Goal: Task Accomplishment & Management: Complete application form

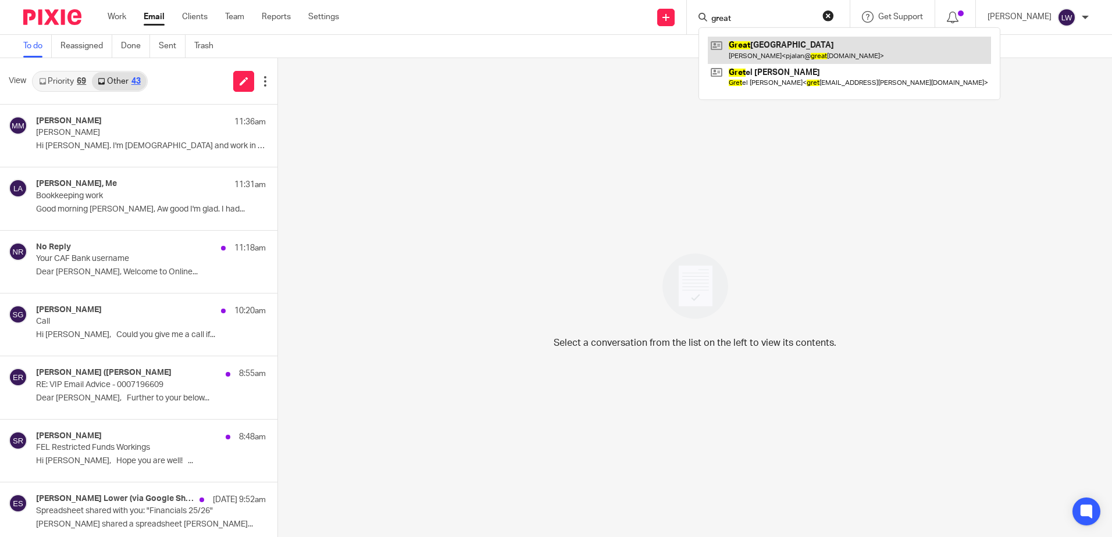
type input "great"
click at [807, 45] on link at bounding box center [849, 50] width 283 height 27
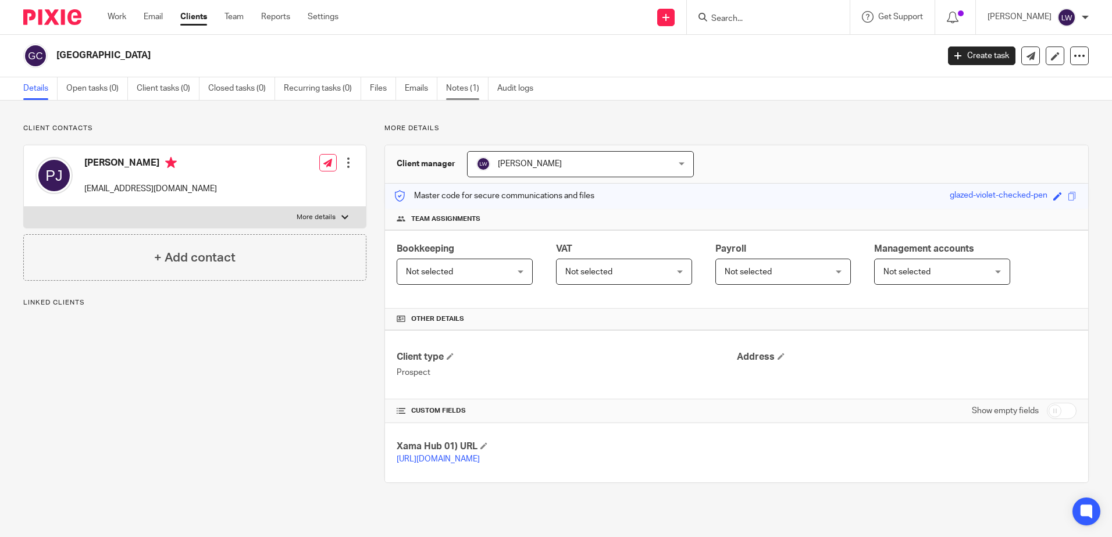
click at [464, 92] on link "Notes (1)" at bounding box center [467, 88] width 42 height 23
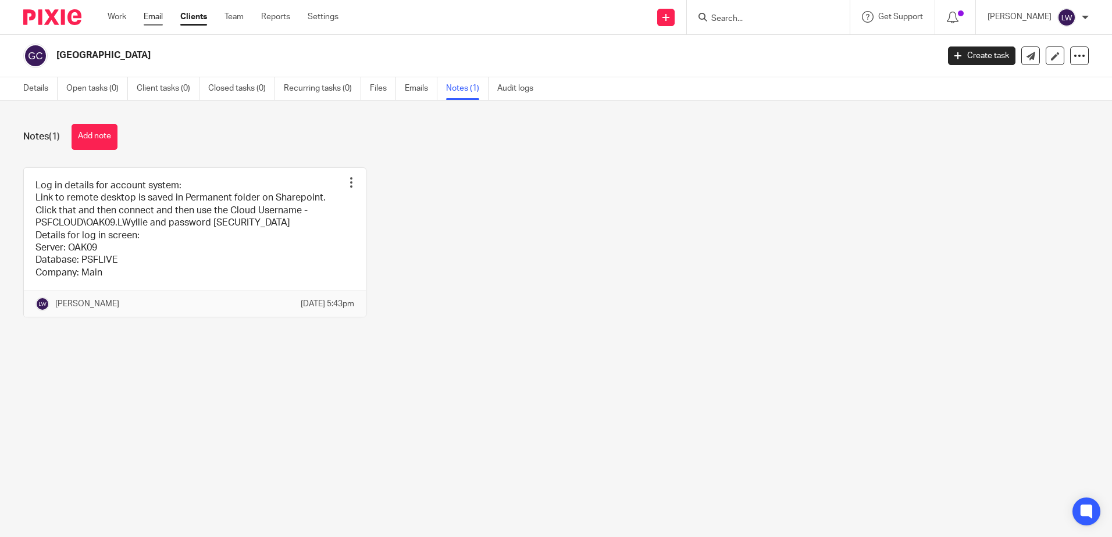
click at [159, 12] on link "Email" at bounding box center [153, 17] width 19 height 12
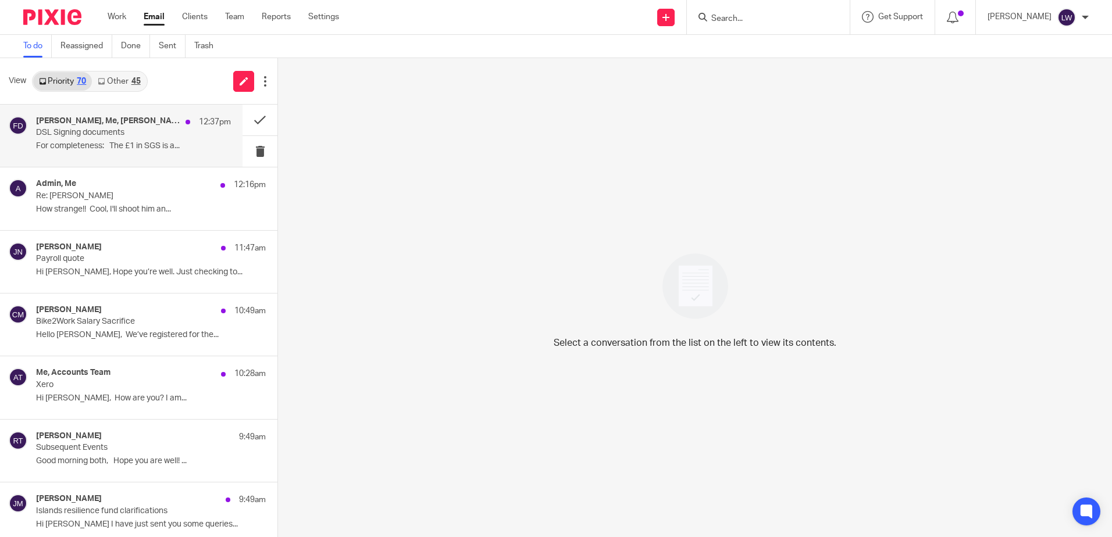
click at [88, 145] on p "For completeness: The £1 in SGS is a..." at bounding box center [133, 146] width 195 height 10
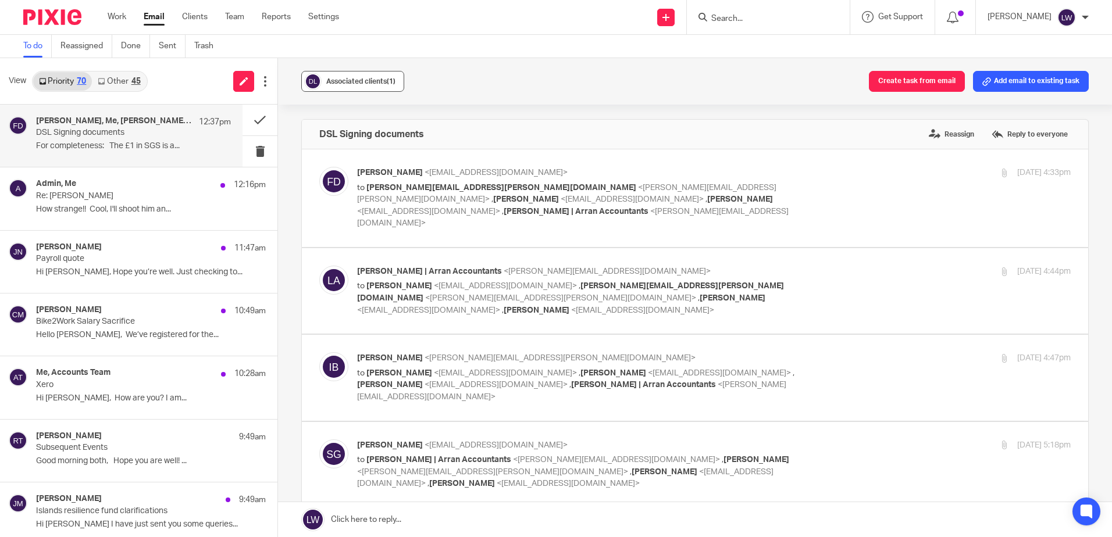
click at [336, 76] on div "Associated clients (1)" at bounding box center [360, 82] width 69 height 12
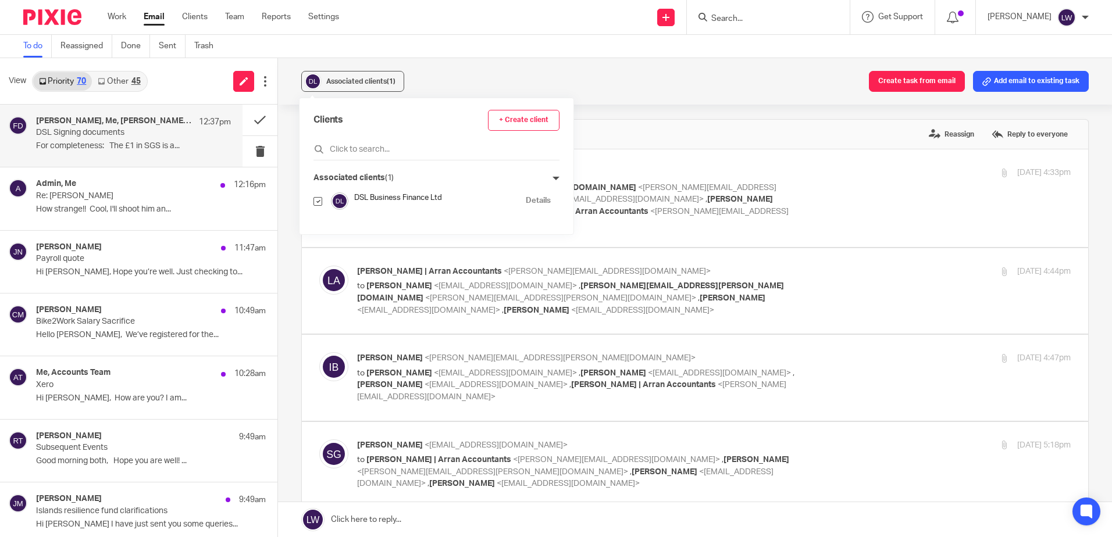
click at [453, 74] on div "Associated clients (1) Create task from email Add email to existing task" at bounding box center [695, 81] width 834 height 47
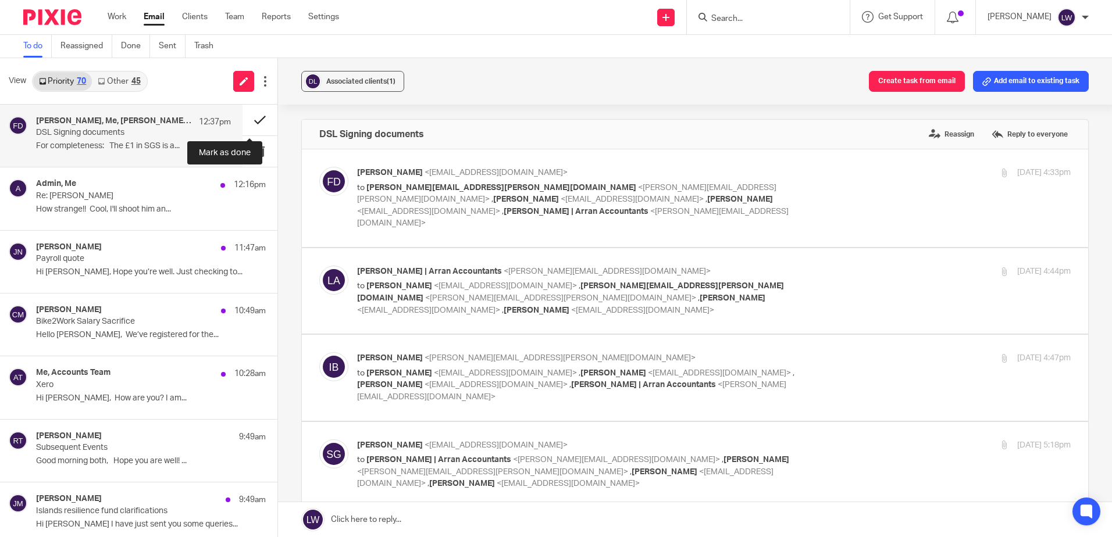
click at [249, 116] on button at bounding box center [260, 120] width 35 height 31
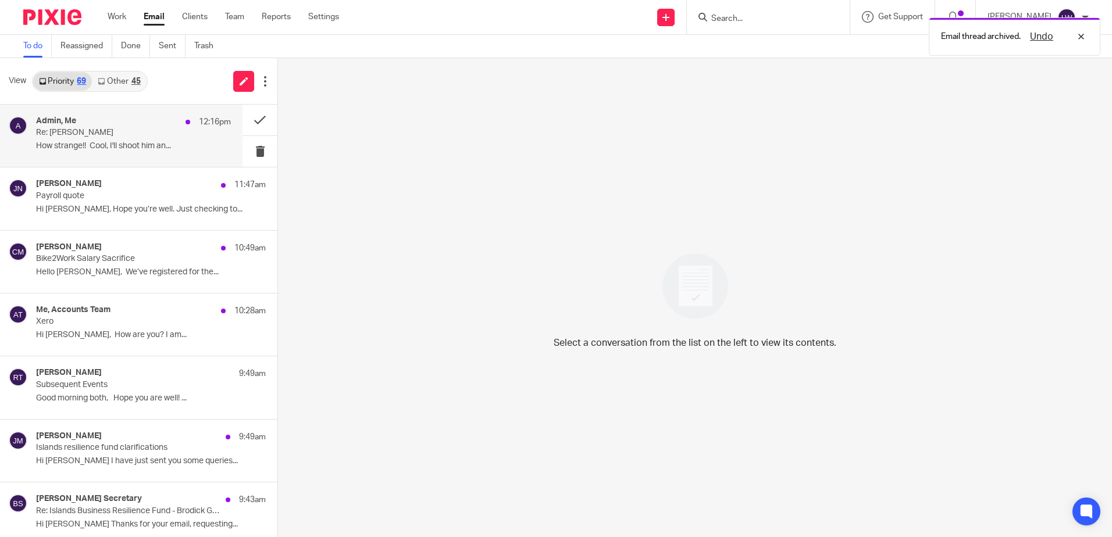
click at [78, 136] on p "Re: Lewis Thomson" at bounding box center [114, 133] width 156 height 10
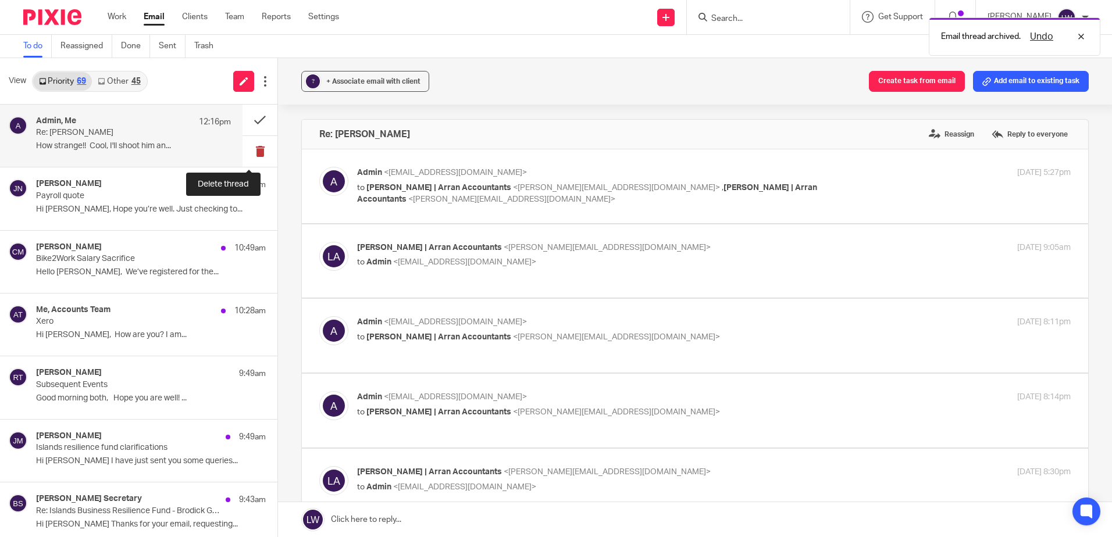
click at [252, 149] on button at bounding box center [260, 151] width 35 height 31
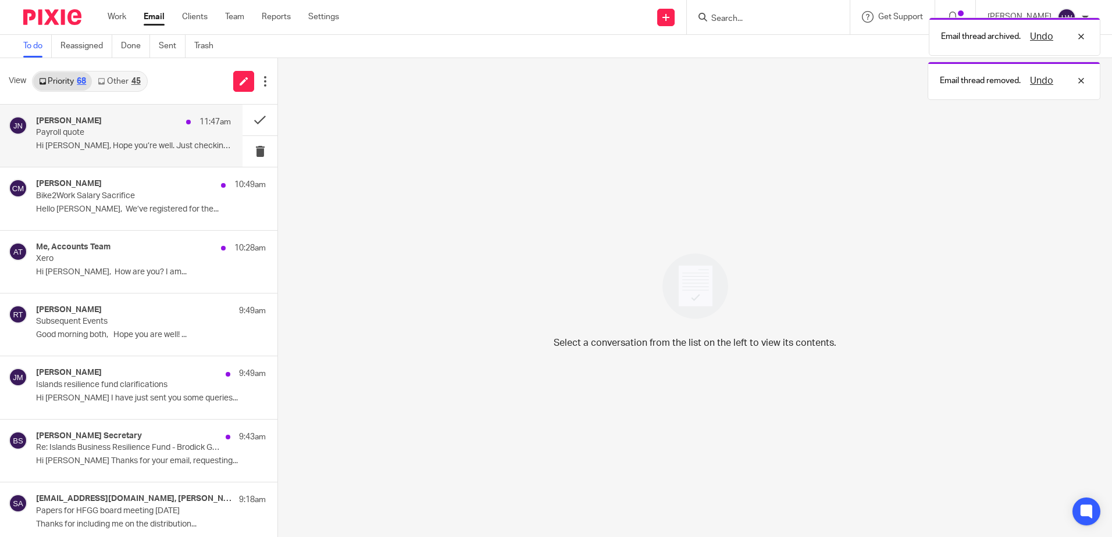
click at [129, 148] on p "Hi Lorna, Hope you’re well. Just checking to..." at bounding box center [133, 146] width 195 height 10
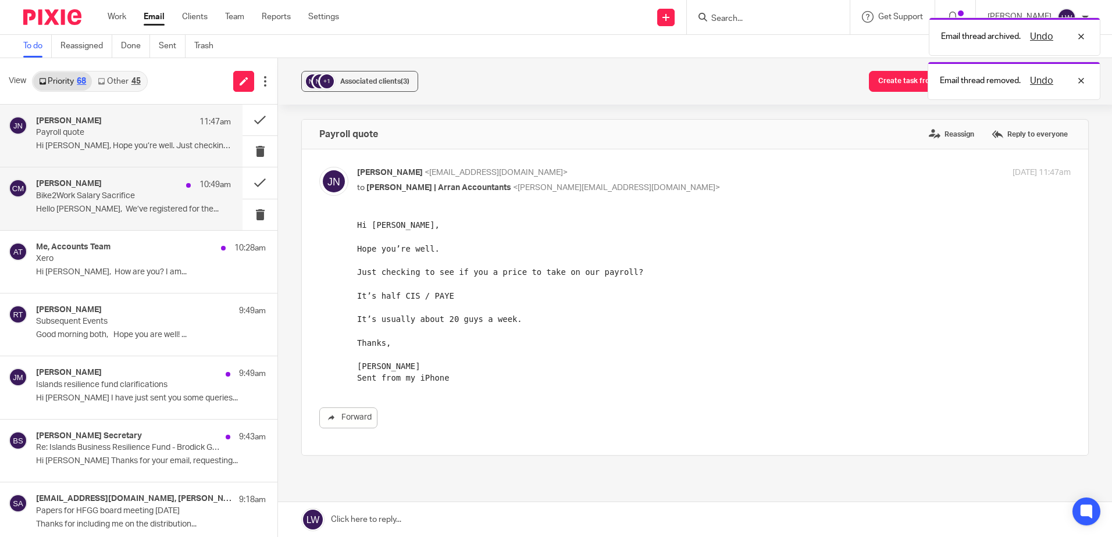
click at [106, 191] on p "Bike2Work Salary Sacrifice" at bounding box center [114, 196] width 156 height 10
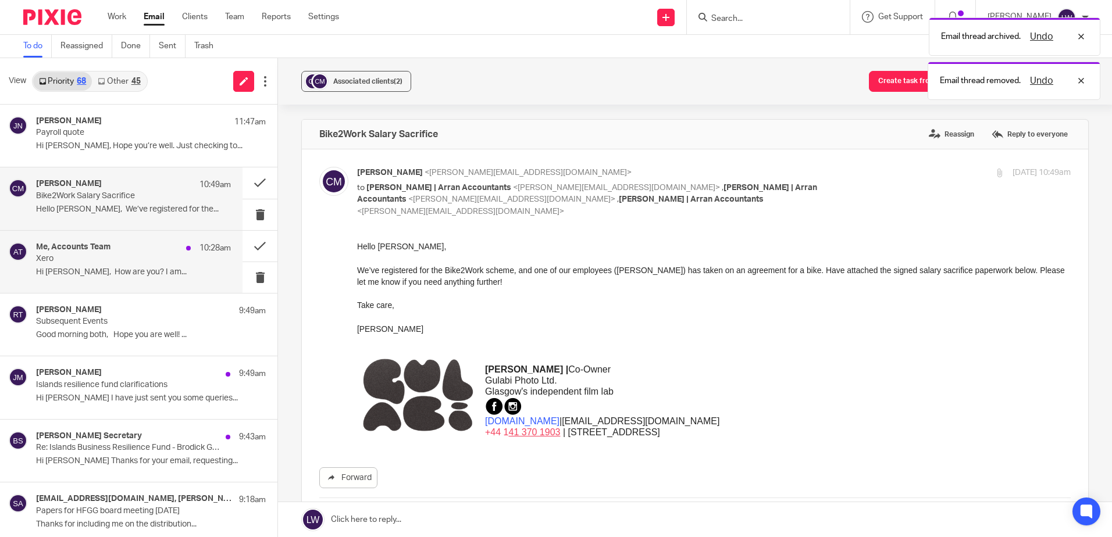
click at [106, 273] on p "Hi Lorna, How are you? I am..." at bounding box center [133, 273] width 195 height 10
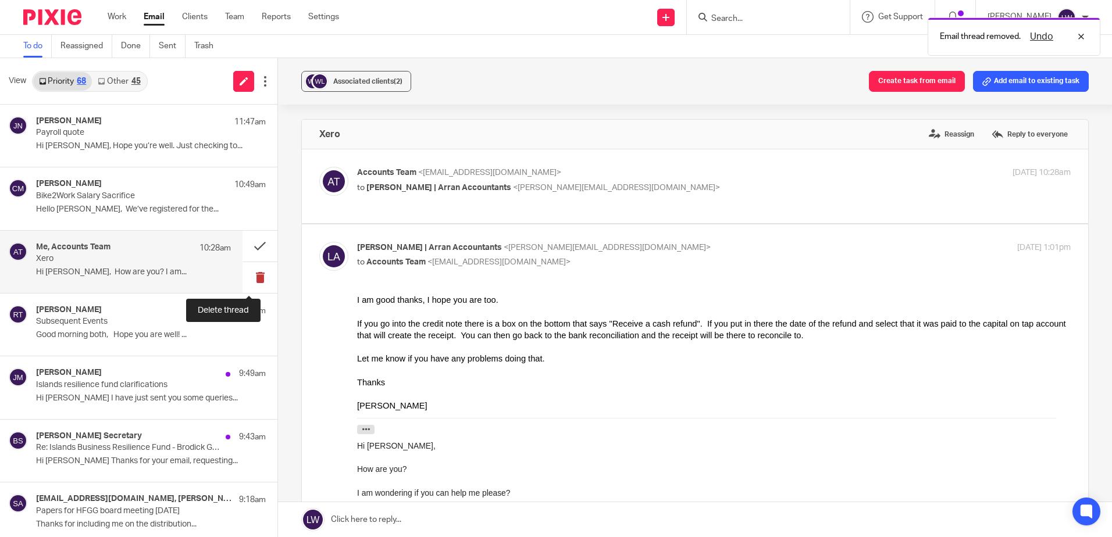
click at [253, 277] on button at bounding box center [260, 277] width 35 height 31
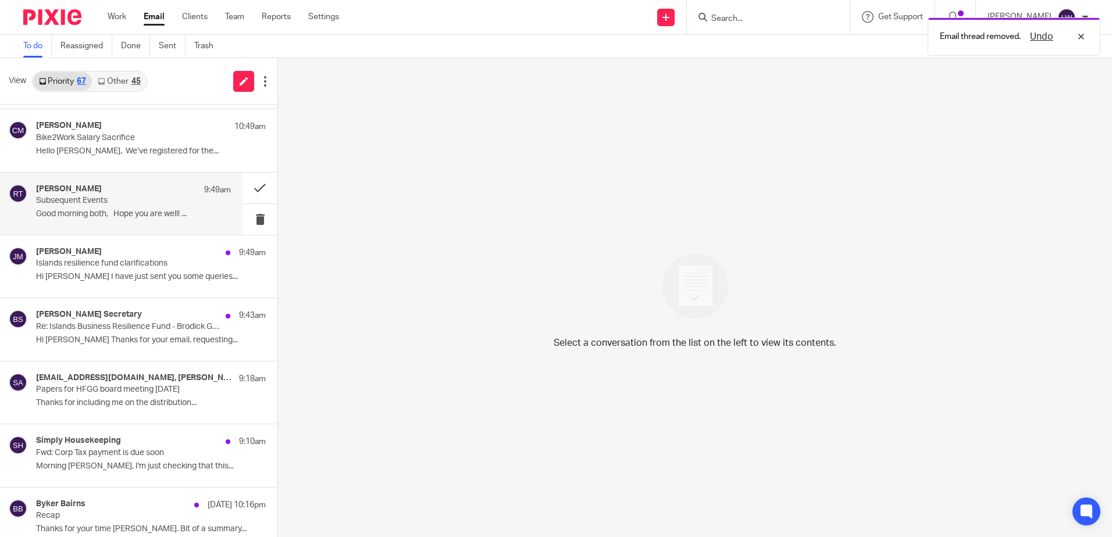
scroll to position [116, 0]
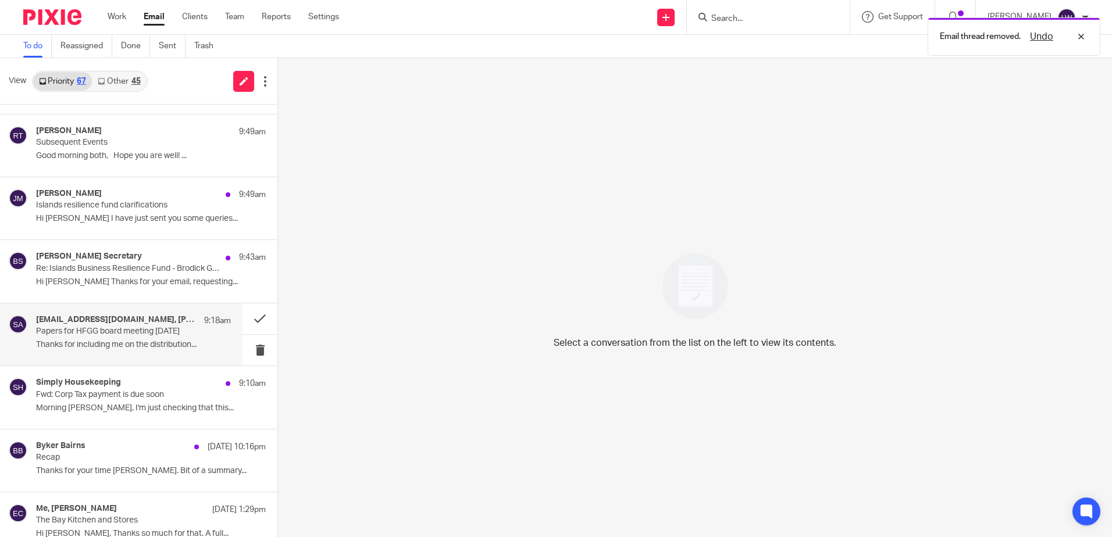
click at [94, 338] on div "lynchkarenjane@gmail.com, Susan Aktemel 9:18am Papers for HFGG board meeting 21…" at bounding box center [133, 334] width 195 height 39
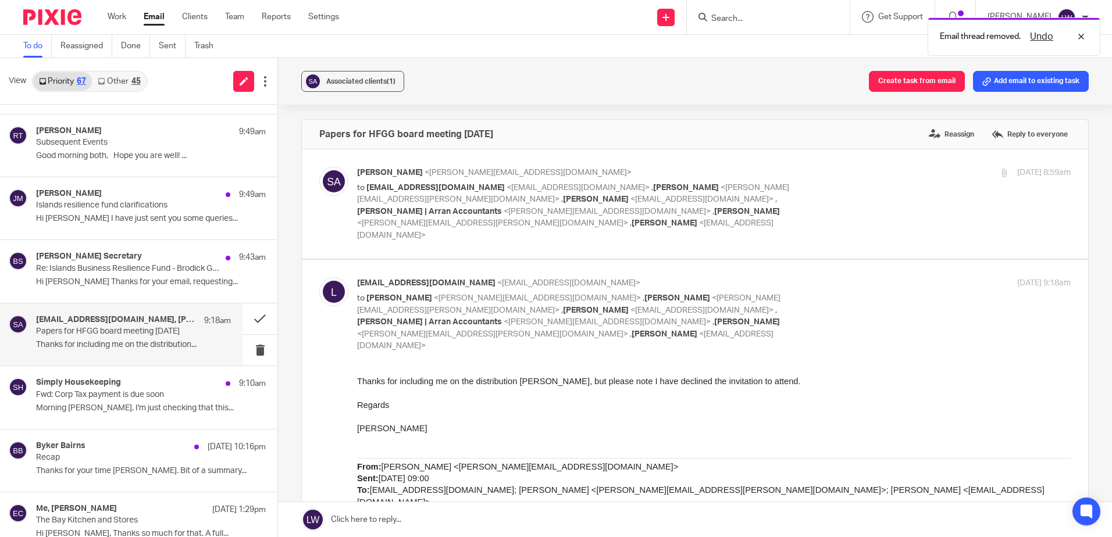
scroll to position [0, 0]
click at [115, 76] on link "Other 45" at bounding box center [119, 81] width 54 height 19
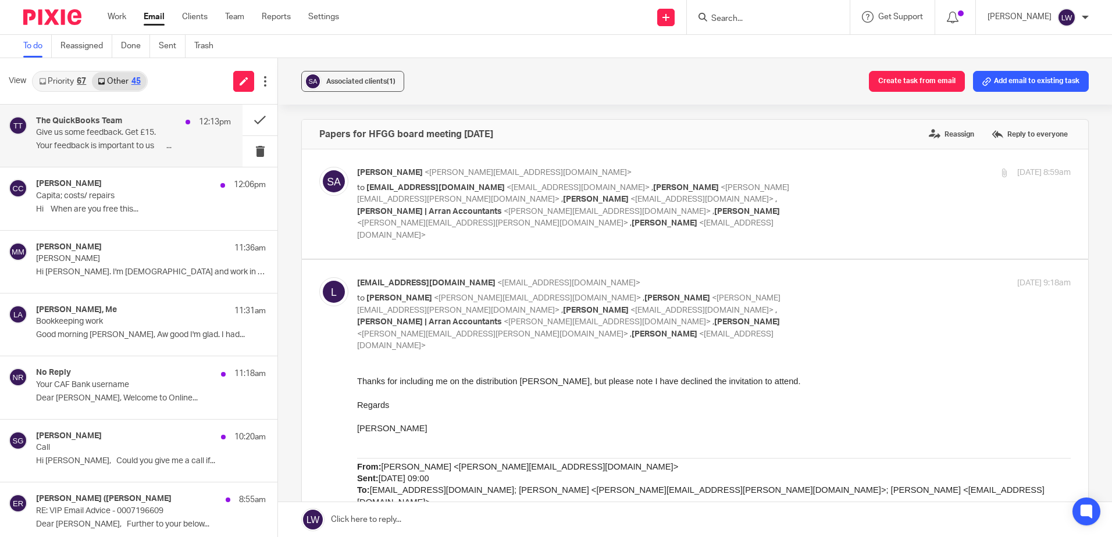
drag, startPoint x: 105, startPoint y: 136, endPoint x: 191, endPoint y: 144, distance: 87.1
click at [105, 136] on p "Give us some feedback. Get £15." at bounding box center [114, 133] width 156 height 10
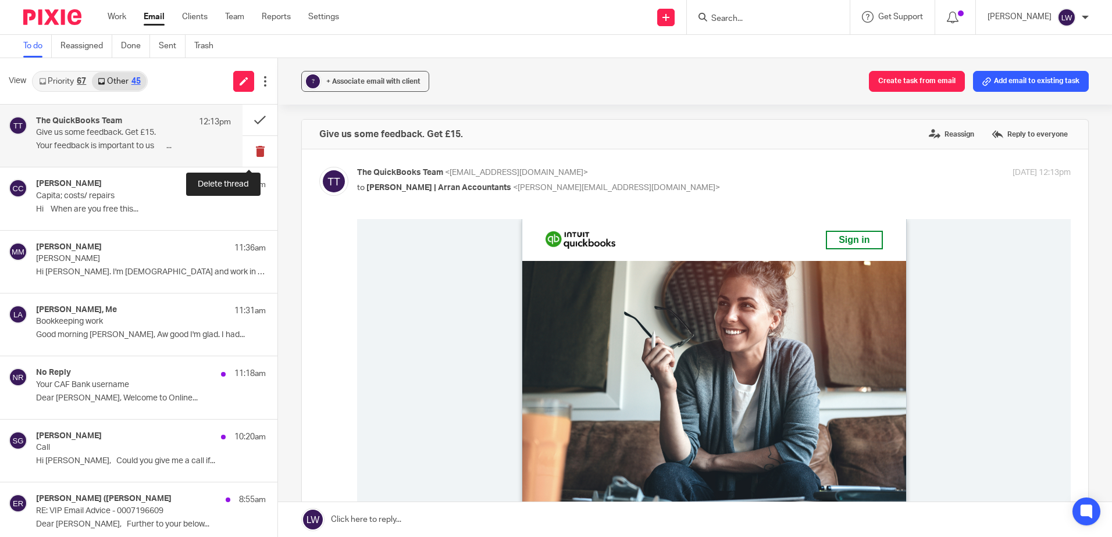
click at [252, 150] on button at bounding box center [260, 151] width 35 height 31
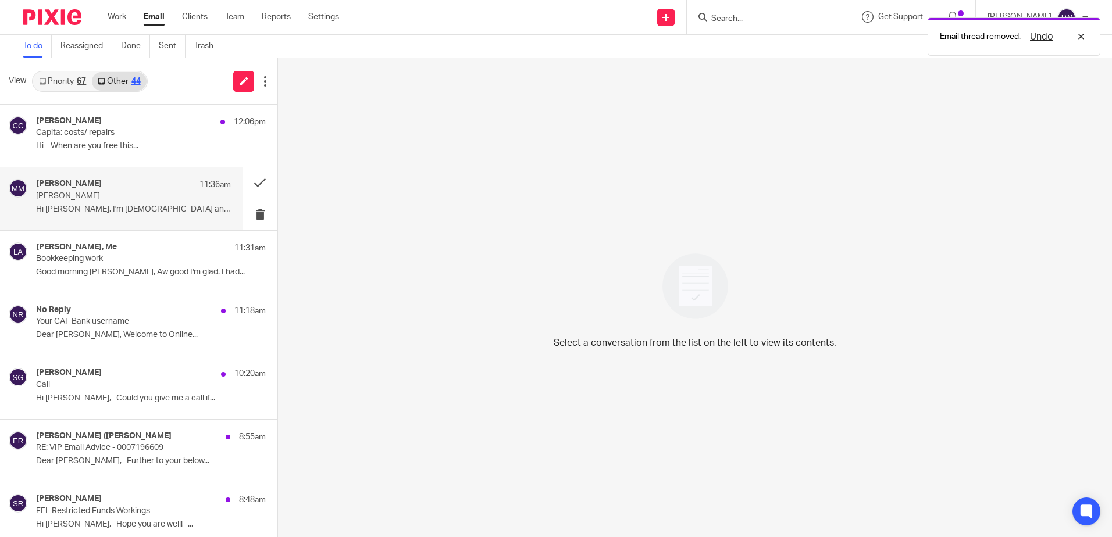
click at [78, 212] on p "Hi Lorna. I'm self employed and work in the..." at bounding box center [133, 210] width 195 height 10
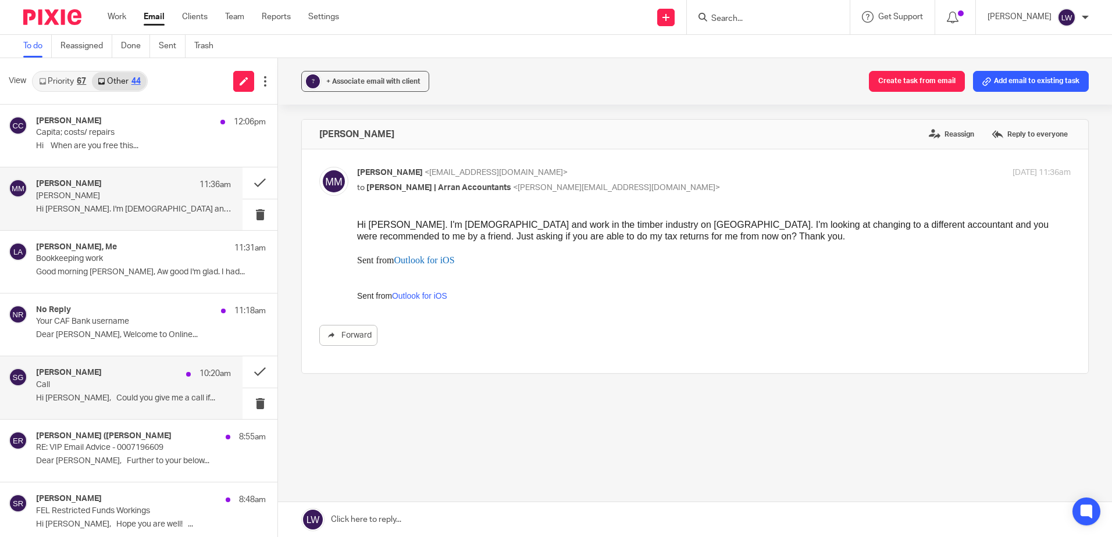
click at [120, 398] on p "Hi Lorna, Could you give me a call if..." at bounding box center [133, 399] width 195 height 10
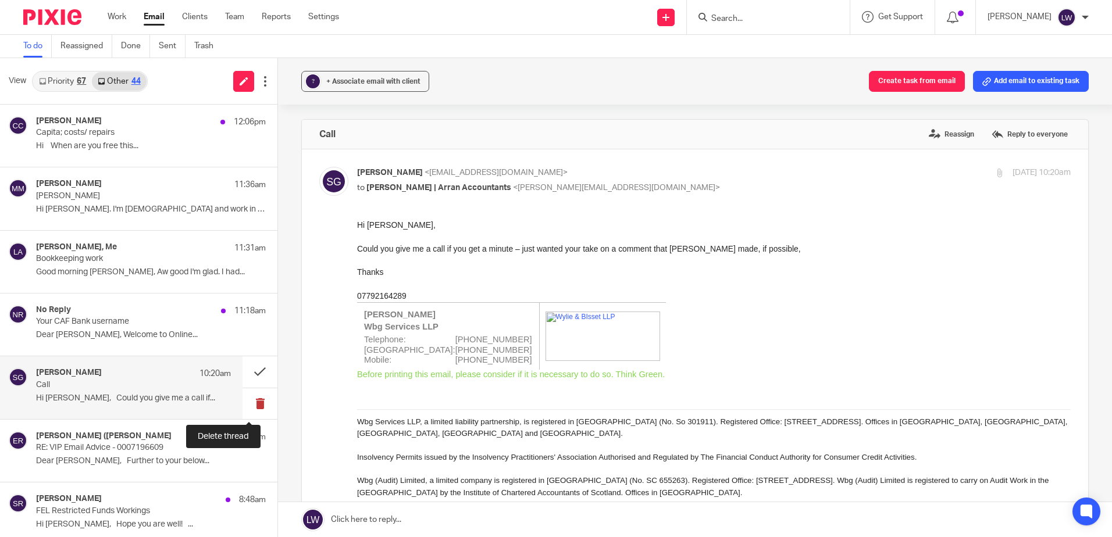
click at [251, 400] on button at bounding box center [260, 404] width 35 height 31
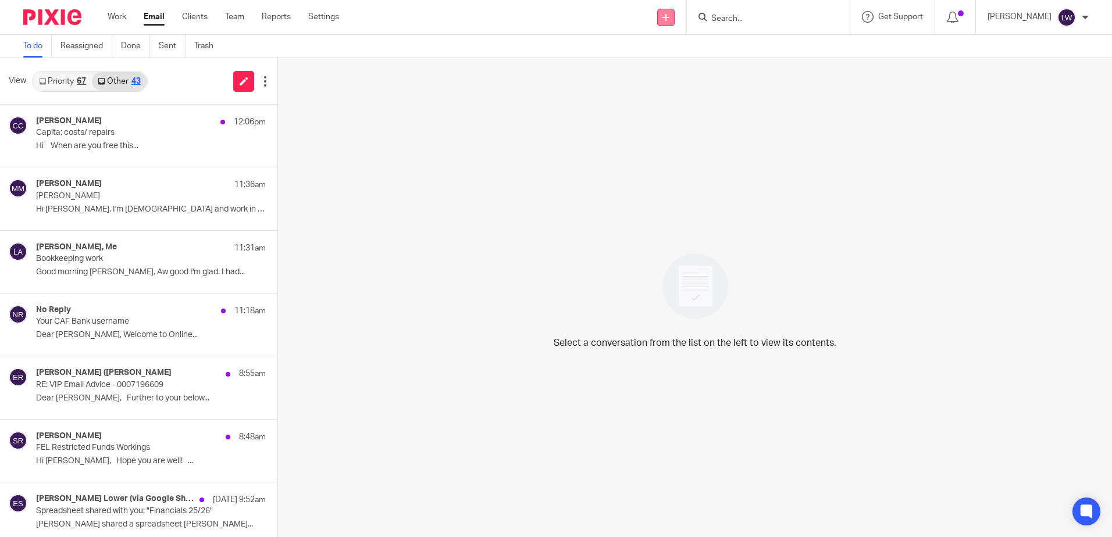
click at [669, 15] on icon at bounding box center [665, 17] width 7 height 7
click at [683, 73] on link "Create task" at bounding box center [684, 71] width 81 height 17
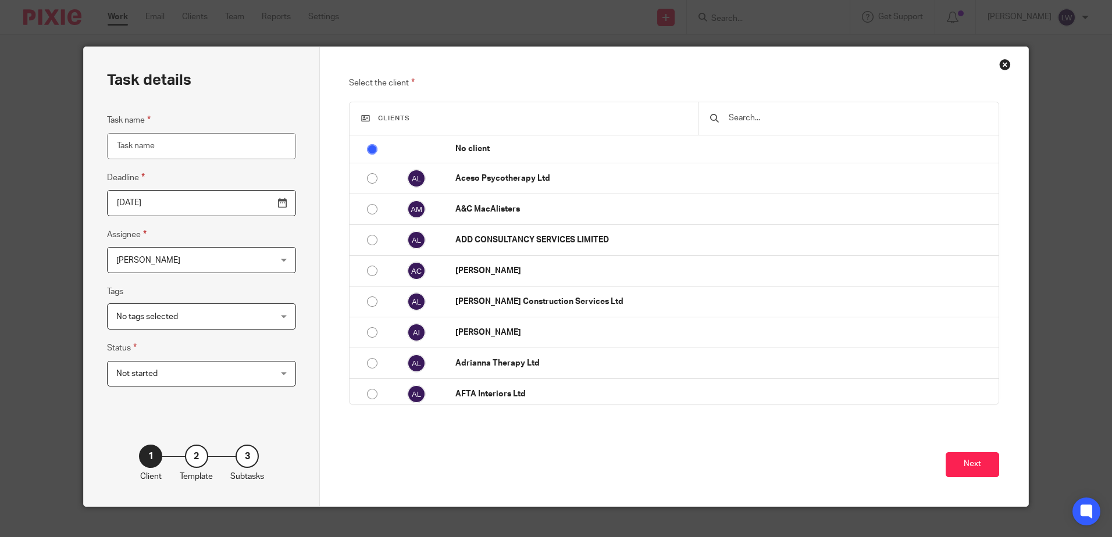
click at [223, 147] on input "Task name" at bounding box center [201, 146] width 189 height 26
click at [156, 148] on input "Ca" at bounding box center [201, 146] width 189 height 26
type input "Categorise DSL P&L"
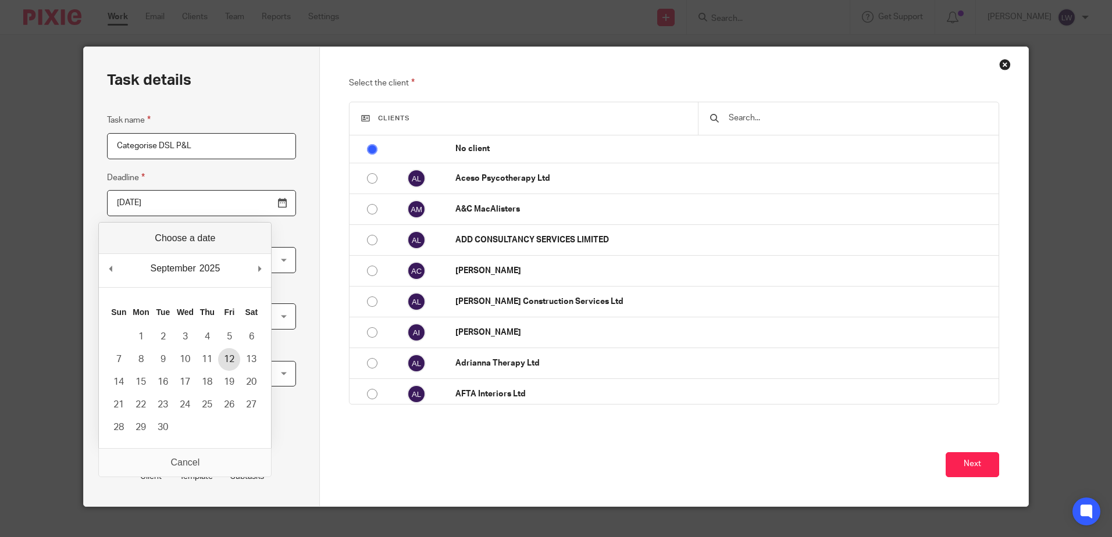
type input "2025-09-12"
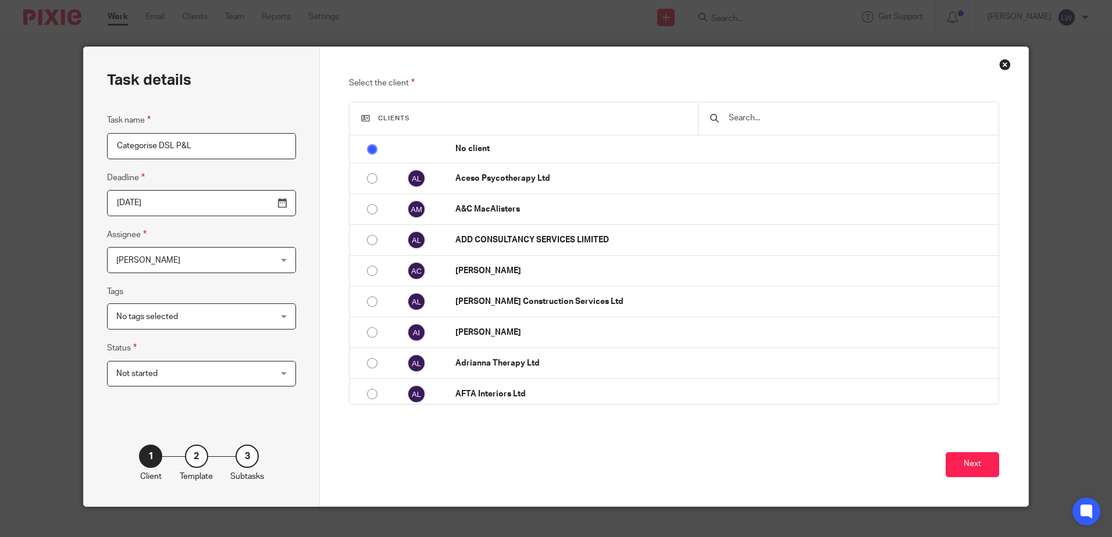
click at [745, 121] on input "text" at bounding box center [857, 118] width 259 height 13
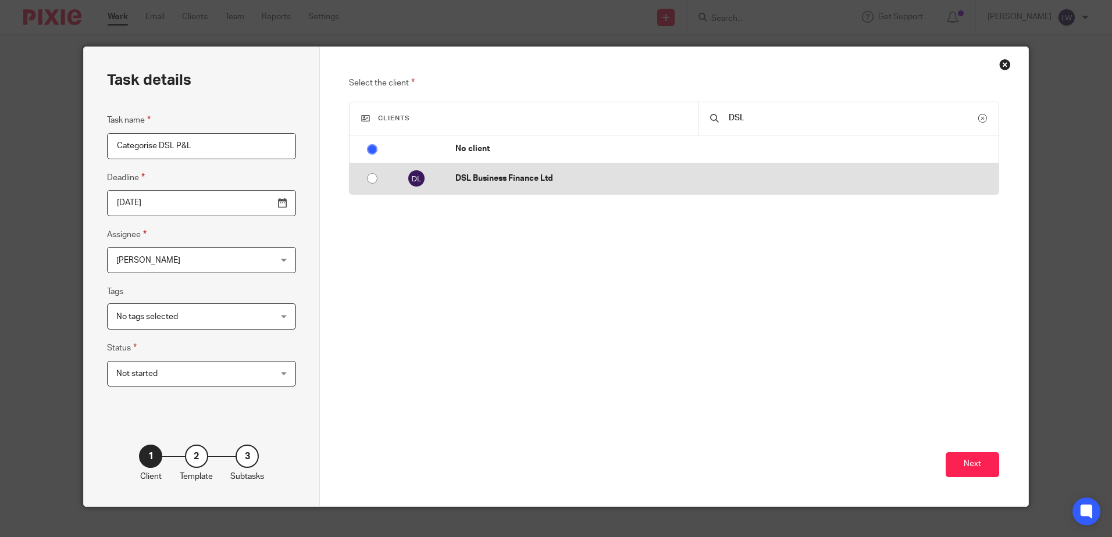
type input "DSL"
click at [366, 176] on input "radio" at bounding box center [372, 178] width 22 height 22
radio input "false"
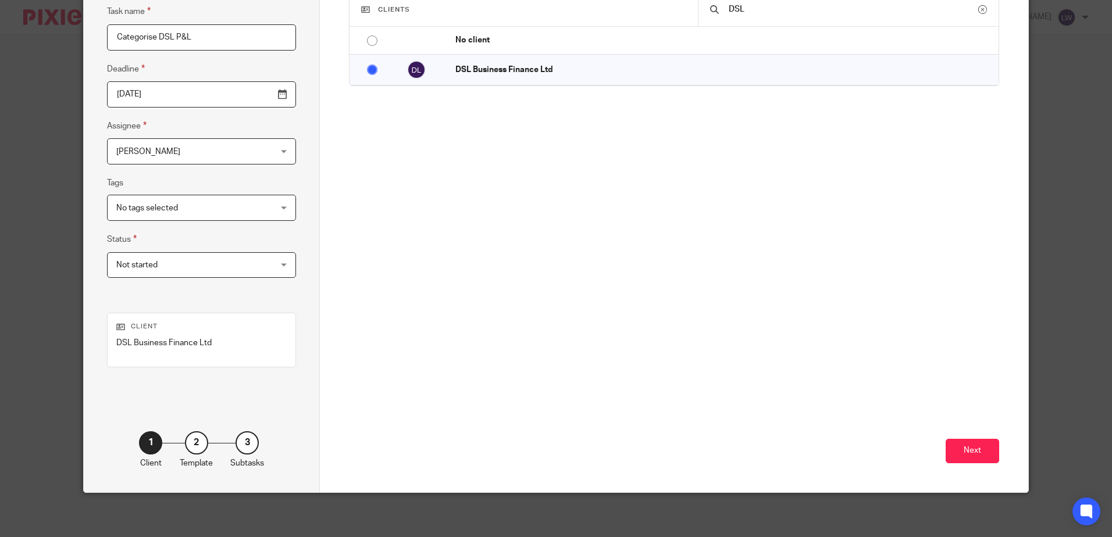
scroll to position [111, 0]
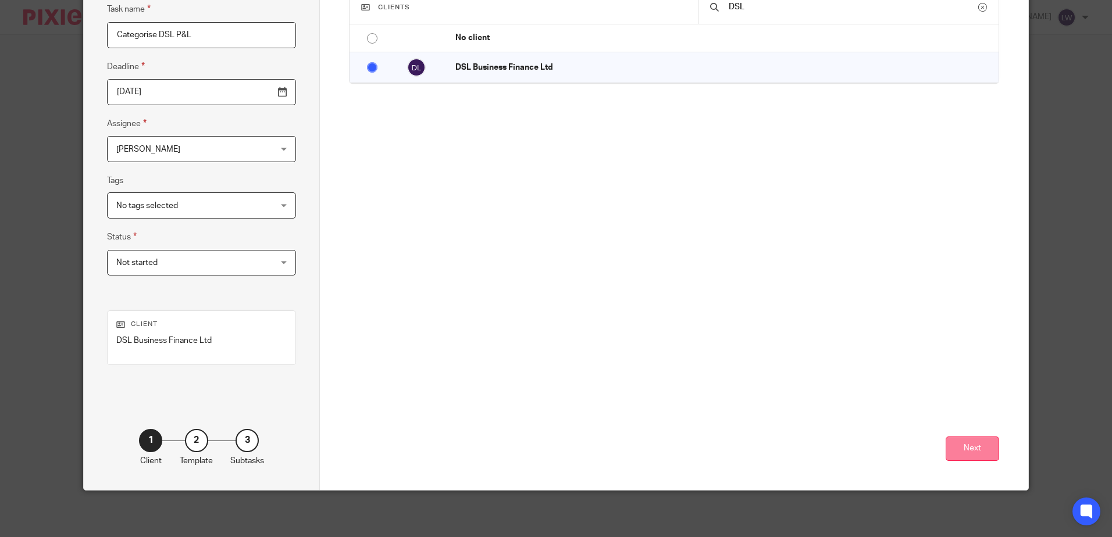
click at [964, 450] on button "Next" at bounding box center [973, 449] width 54 height 25
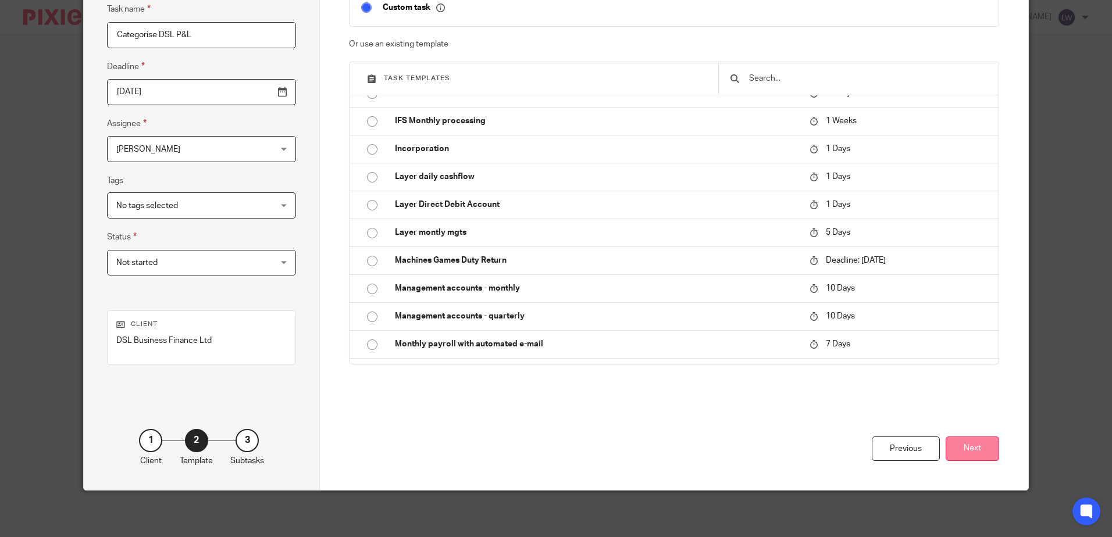
click at [975, 453] on button "Next" at bounding box center [973, 449] width 54 height 25
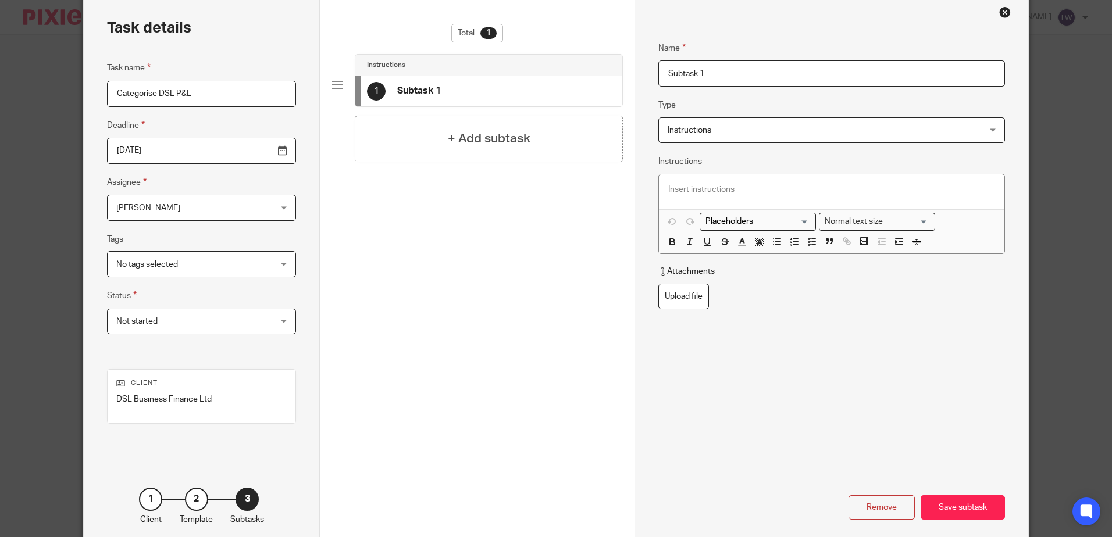
scroll to position [0, 0]
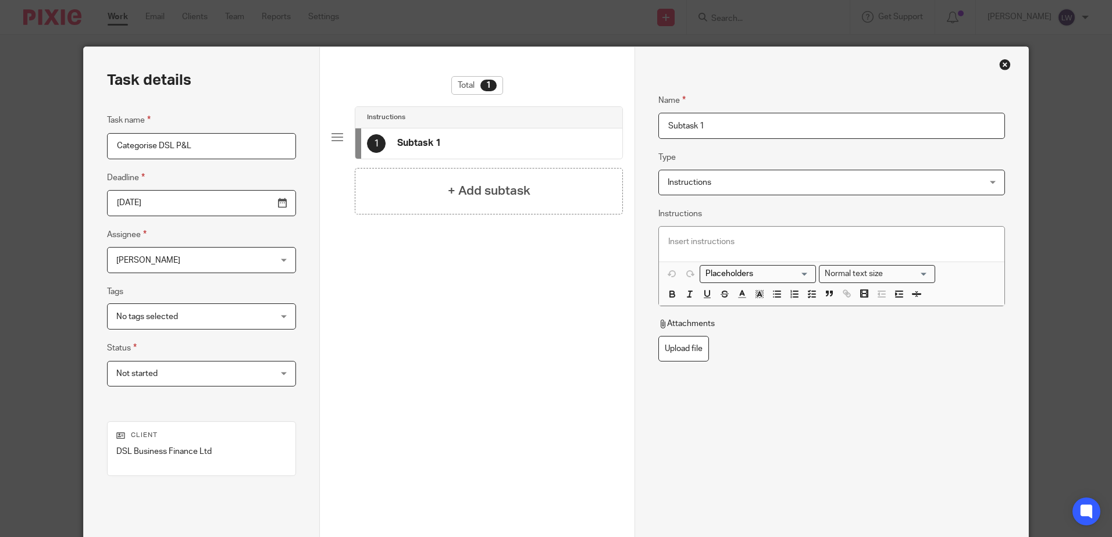
click at [697, 246] on p at bounding box center [831, 242] width 326 height 12
drag, startPoint x: 733, startPoint y: 110, endPoint x: 722, endPoint y: 124, distance: 18.3
click at [733, 110] on fieldset "Name Subtask 1" at bounding box center [831, 107] width 346 height 63
drag, startPoint x: 722, startPoint y: 124, endPoint x: 432, endPoint y: 96, distance: 291.6
click at [432, 96] on div "Task details Task name Categorise DSL P&L Deadline 2025-09-12 Assignee Lorna Wy…" at bounding box center [556, 324] width 944 height 554
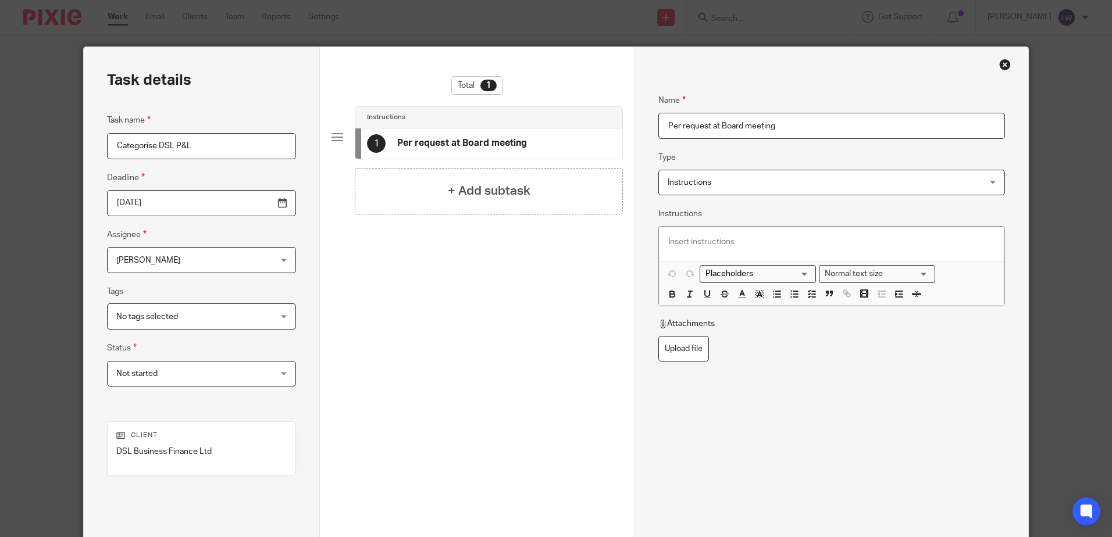
type input "Per request at Board meeting"
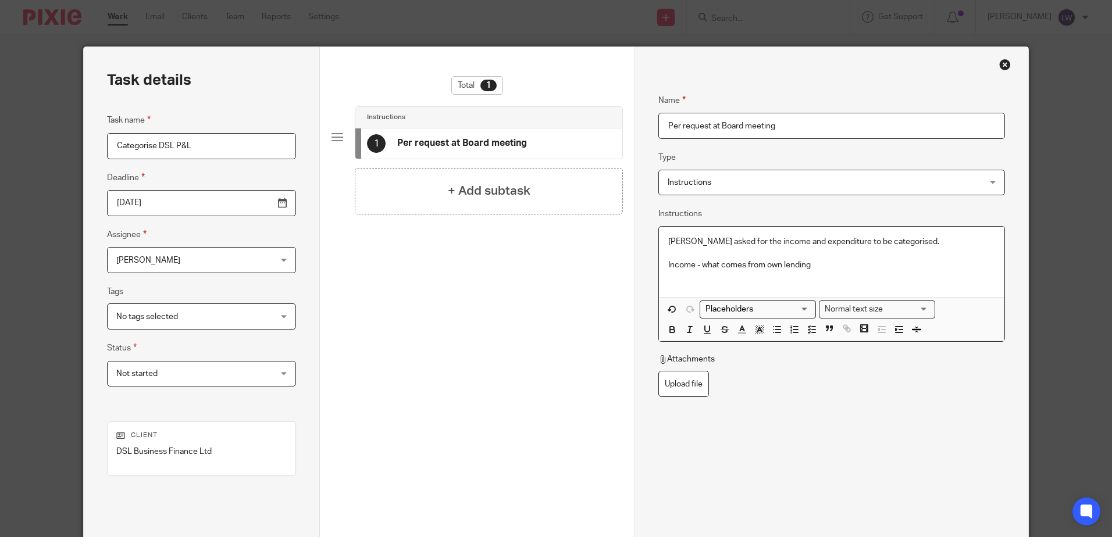
click at [828, 267] on p "Income - what comes from own lending" at bounding box center [831, 265] width 326 height 12
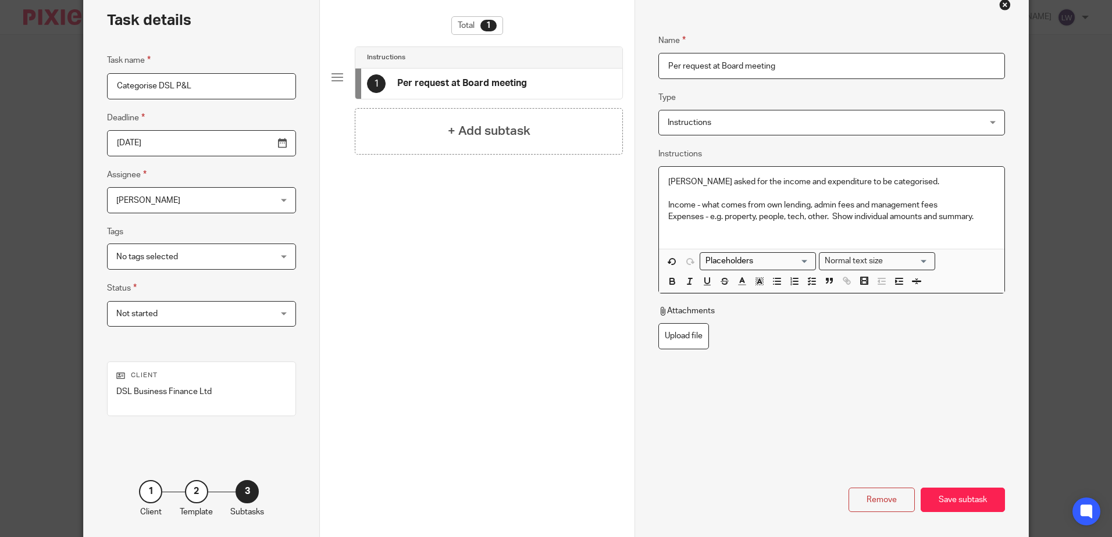
scroll to position [111, 0]
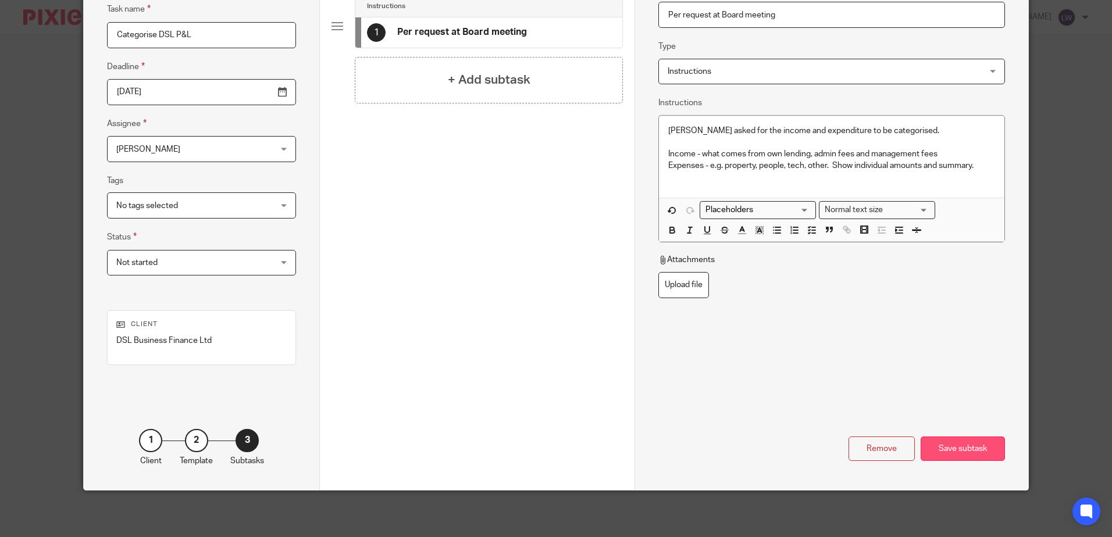
click at [952, 454] on div "Save subtask" at bounding box center [963, 449] width 84 height 25
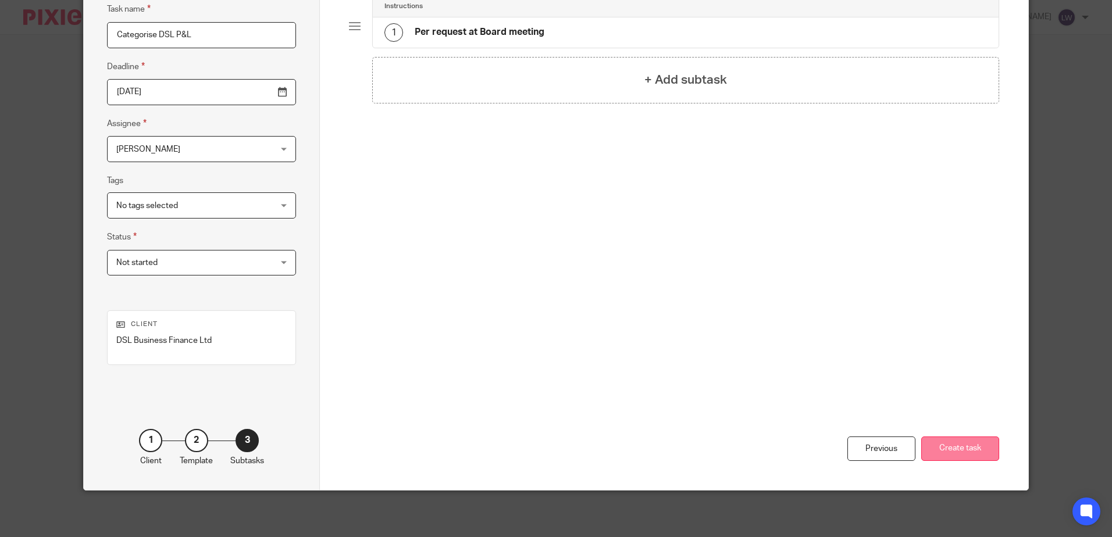
click at [954, 450] on button "Create task" at bounding box center [960, 449] width 78 height 25
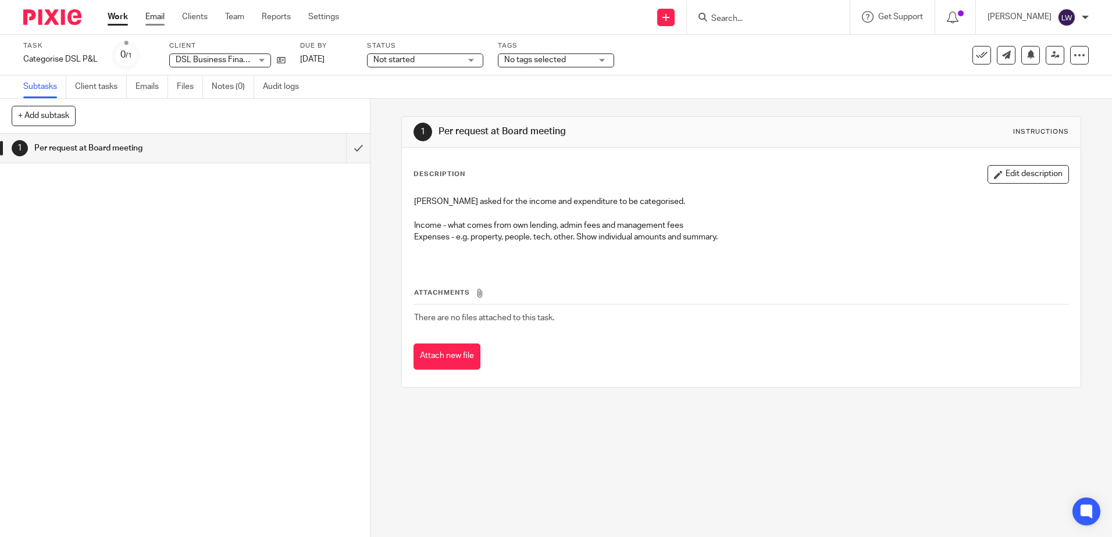
click at [151, 22] on link "Email" at bounding box center [154, 17] width 19 height 12
